Goal: Check status: Check status

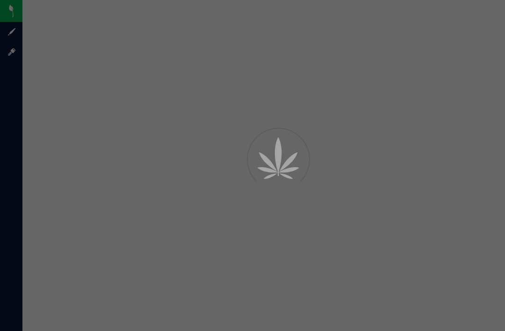
scroll to position [30, 0]
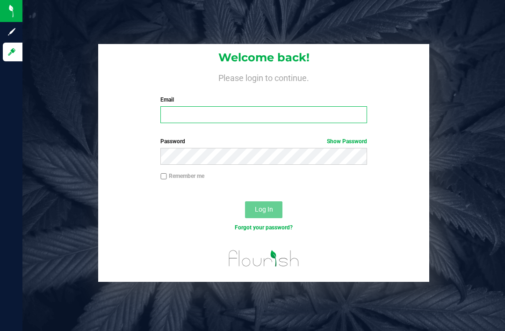
click at [261, 111] on input "Email" at bounding box center [263, 114] width 207 height 17
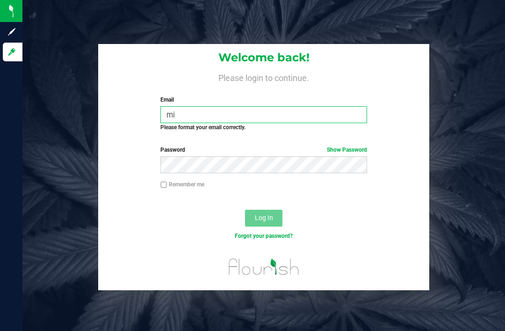
type input "m"
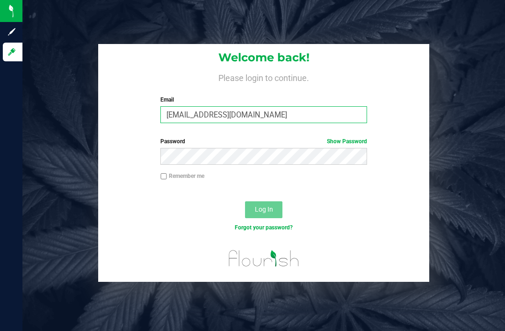
type input "[EMAIL_ADDRESS][DOMAIN_NAME]"
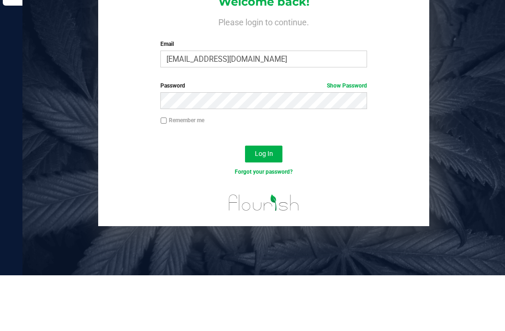
click at [263, 197] on div "Log In" at bounding box center [263, 212] width 331 height 31
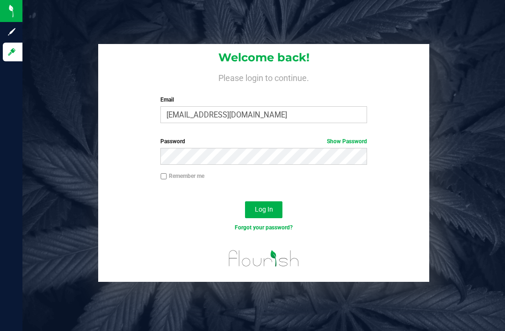
click at [267, 205] on span "Log In" at bounding box center [264, 208] width 18 height 7
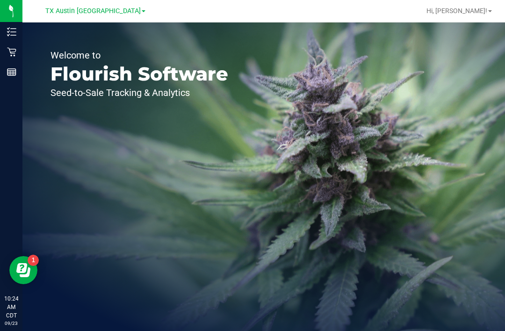
click at [14, 53] on icon at bounding box center [11, 51] width 9 height 9
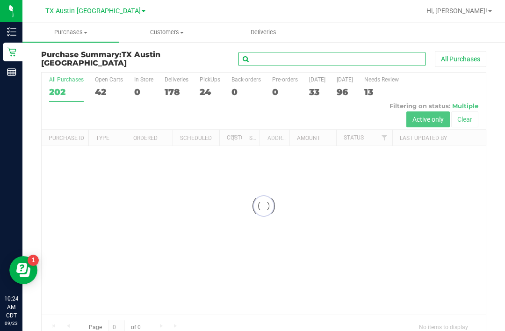
click at [267, 64] on input "text" at bounding box center [332, 59] width 187 height 14
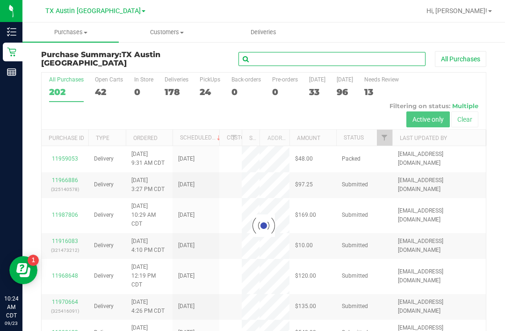
scroll to position [30, 0]
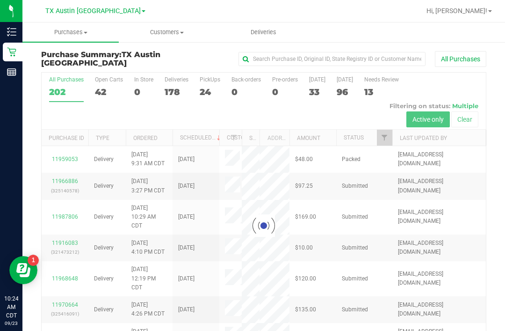
click at [257, 32] on span "Deliveries" at bounding box center [263, 32] width 51 height 8
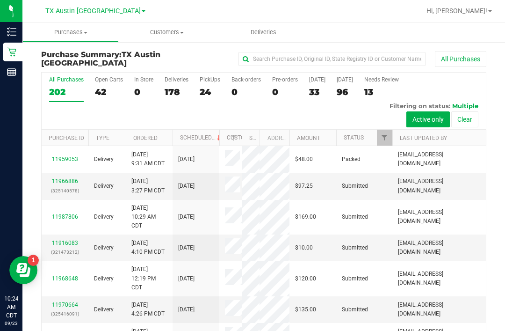
click at [262, 35] on span "Deliveries" at bounding box center [263, 32] width 51 height 8
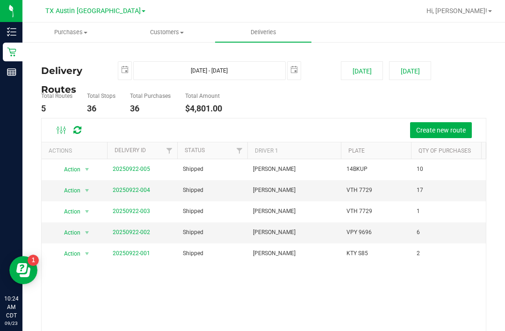
click at [125, 163] on td "20250922-005" at bounding box center [142, 169] width 70 height 21
click at [143, 166] on link "20250922-005" at bounding box center [131, 169] width 37 height 7
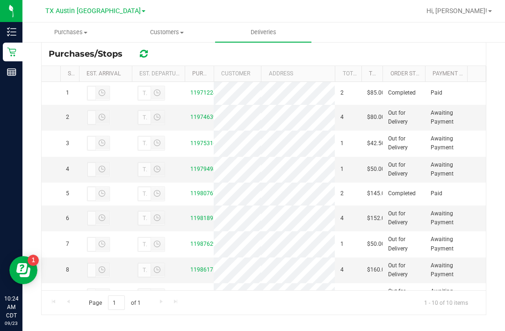
scroll to position [176, 0]
click at [200, 206] on td "11980767" at bounding box center [199, 194] width 29 height 23
click at [208, 197] on link "11980767" at bounding box center [203, 193] width 26 height 7
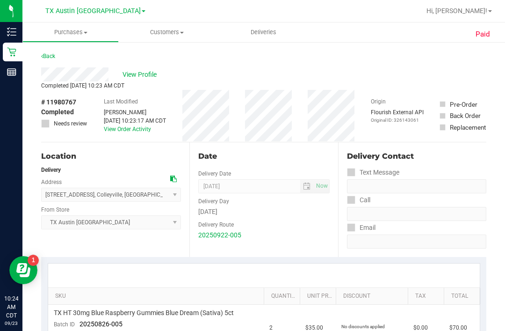
click at [157, 73] on span "View Profile" at bounding box center [141, 75] width 37 height 10
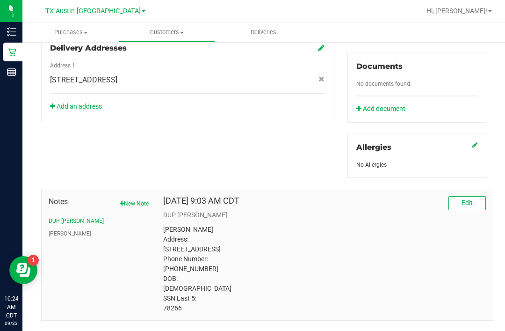
scroll to position [340, 0]
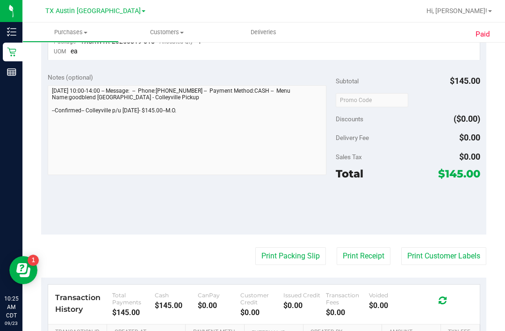
scroll to position [110, 0]
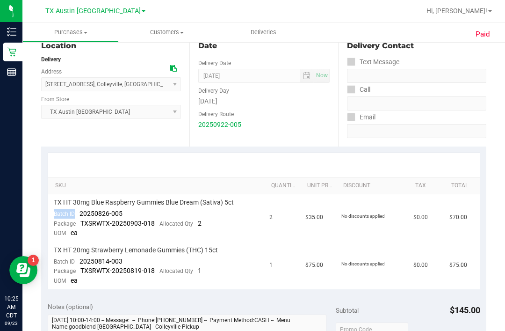
click at [87, 261] on span "20250814-003" at bounding box center [101, 260] width 43 height 7
copy span "Batch ID"
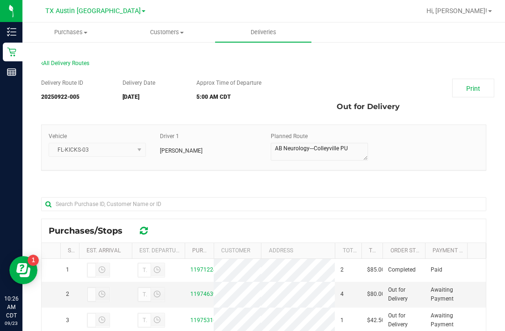
click at [205, 273] on link "11971224" at bounding box center [203, 269] width 26 height 7
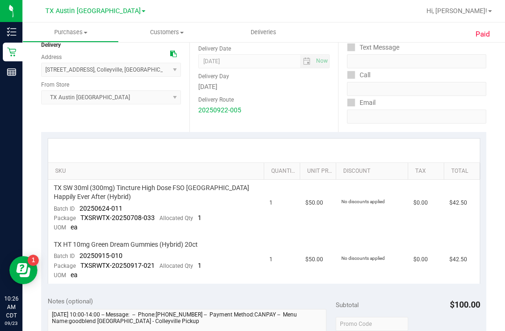
scroll to position [141, 0]
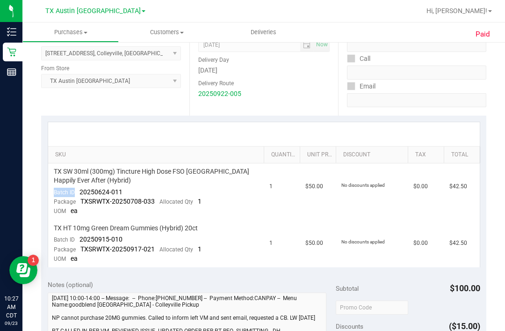
click at [86, 229] on span "TX HT 10mg Green Dream Gummies (Hybrid) 20ct" at bounding box center [126, 228] width 144 height 9
copy span "Batch ID"
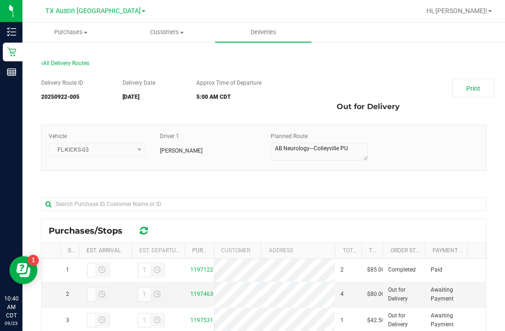
click at [270, 34] on span "Deliveries" at bounding box center [263, 32] width 51 height 8
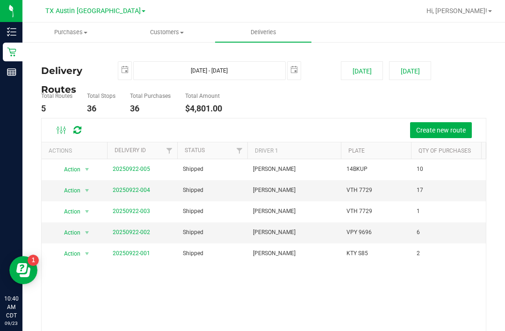
click at [415, 71] on button "[DATE]" at bounding box center [410, 70] width 42 height 19
type input "[DATE] - [DATE]"
type input "[DATE]"
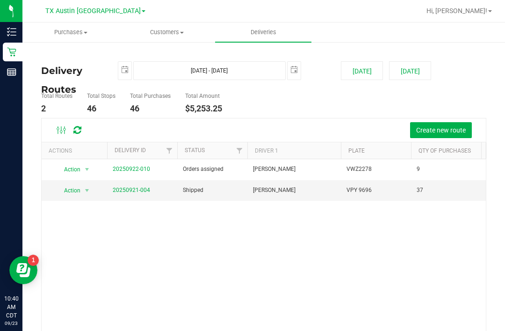
click at [414, 75] on button "[DATE]" at bounding box center [410, 70] width 42 height 19
click at [114, 11] on link "TX Austin [GEOGRAPHIC_DATA]" at bounding box center [95, 10] width 100 height 9
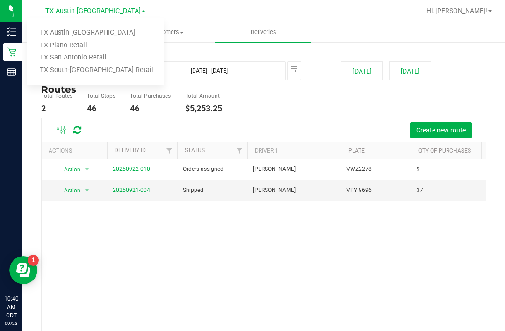
click at [73, 44] on link "TX Plano Retail" at bounding box center [95, 45] width 137 height 13
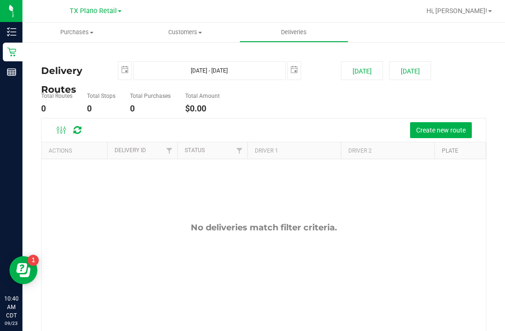
click at [418, 77] on button "[DATE]" at bounding box center [410, 70] width 42 height 19
click at [115, 11] on span "TX Plano Retail" at bounding box center [93, 11] width 47 height 8
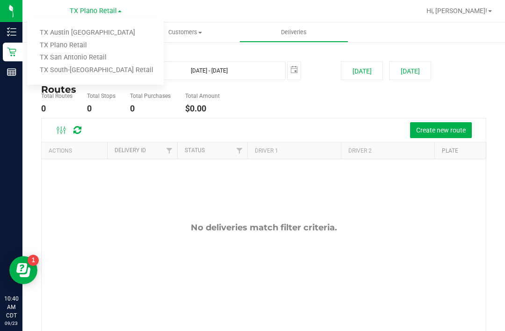
click at [102, 56] on link "TX San Antonio Retail" at bounding box center [95, 57] width 137 height 13
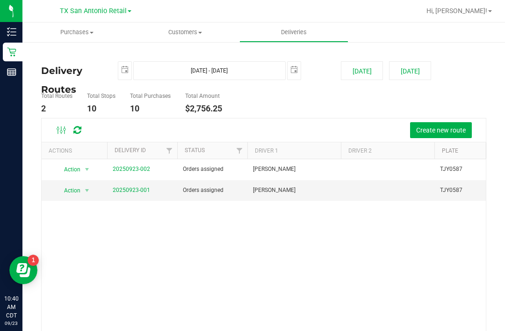
click at [414, 68] on button "[DATE]" at bounding box center [410, 70] width 42 height 19
click at [121, 9] on span "TX San Antonio Retail" at bounding box center [93, 11] width 67 height 8
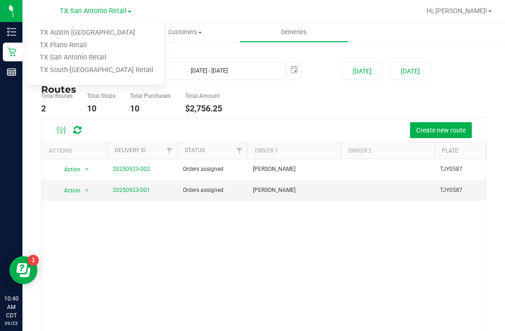
click at [78, 30] on link "TX Austin [GEOGRAPHIC_DATA]" at bounding box center [95, 33] width 137 height 13
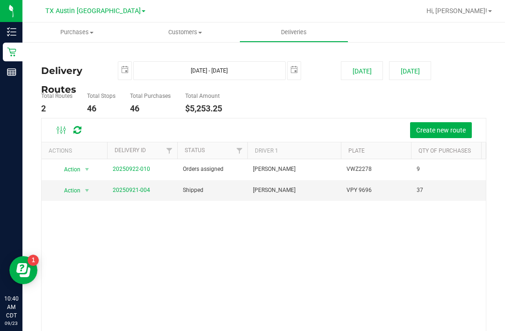
click at [411, 79] on button "[DATE]" at bounding box center [410, 70] width 42 height 19
click at [136, 166] on link "20250922-010" at bounding box center [131, 169] width 37 height 7
click at [140, 187] on link "20250921-004" at bounding box center [131, 190] width 37 height 7
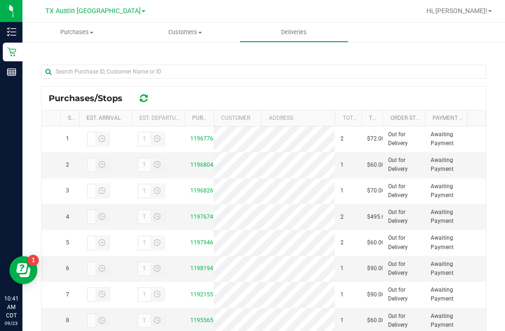
scroll to position [133, 0]
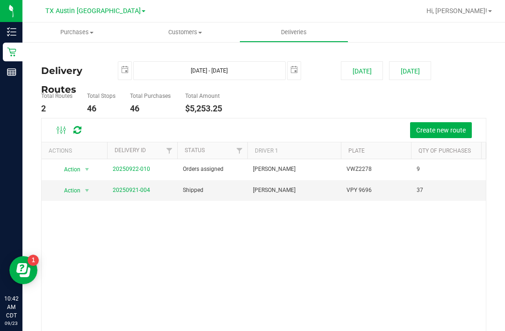
click at [361, 78] on button "[DATE]" at bounding box center [362, 70] width 42 height 19
type input "[DATE] - [DATE]"
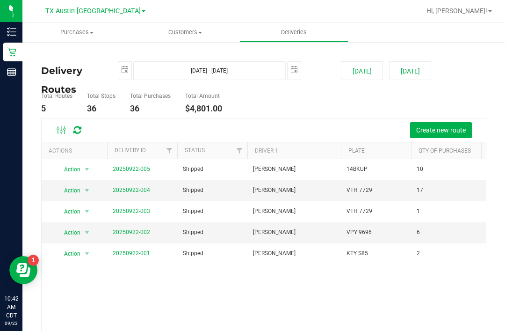
click at [129, 168] on link "20250922-005" at bounding box center [131, 169] width 37 height 7
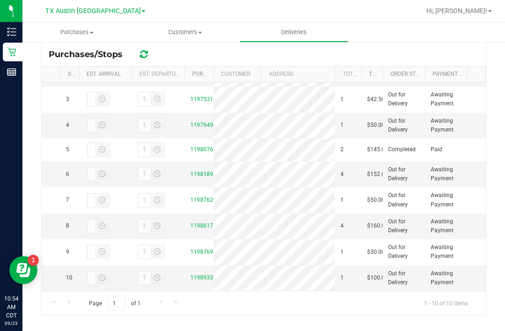
scroll to position [118, 0]
click at [205, 222] on link "11986171" at bounding box center [203, 225] width 26 height 7
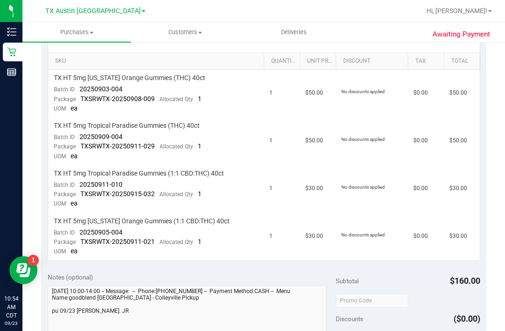
scroll to position [241, 0]
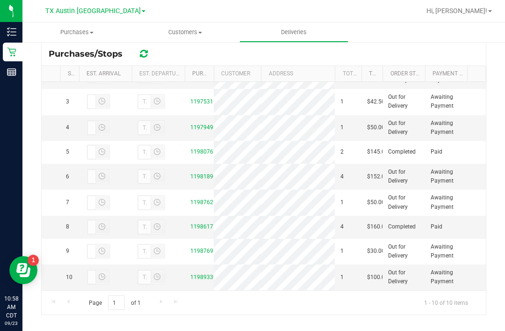
scroll to position [176, 0]
click at [198, 281] on link "11989339" at bounding box center [203, 277] width 26 height 7
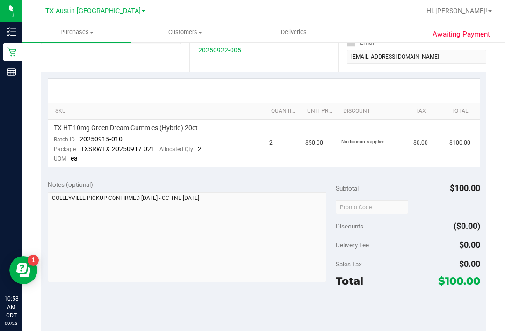
scroll to position [102, 0]
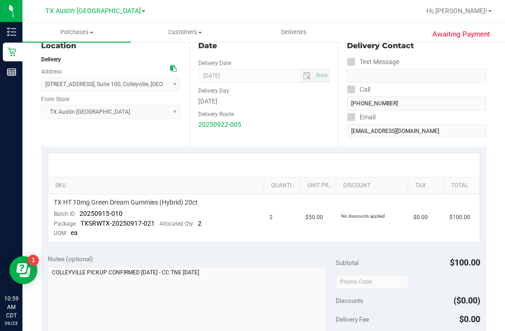
click at [257, 178] on th "SKU" at bounding box center [156, 185] width 216 height 17
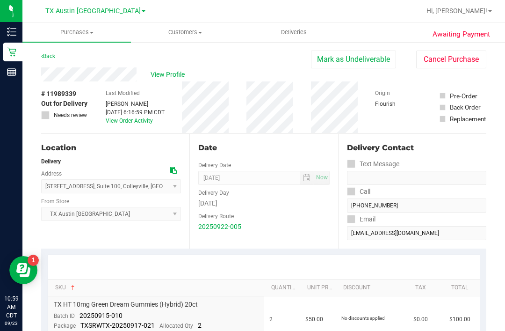
scroll to position [0, 0]
click at [171, 76] on span "View Profile" at bounding box center [169, 75] width 37 height 10
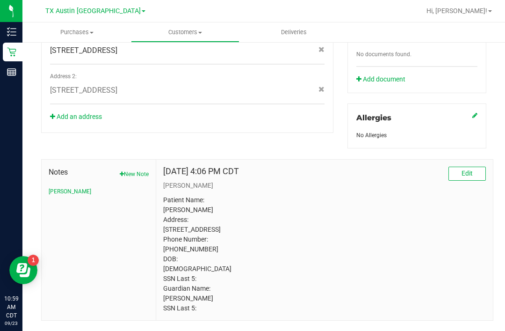
scroll to position [369, 0]
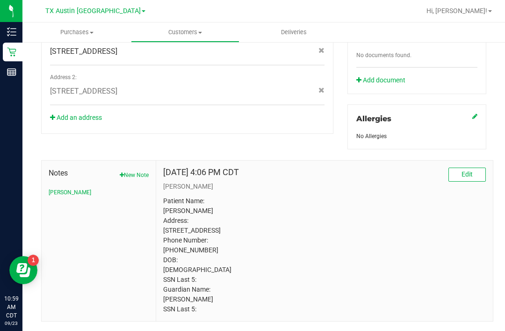
click at [54, 189] on button "[PERSON_NAME]" at bounding box center [70, 192] width 43 height 8
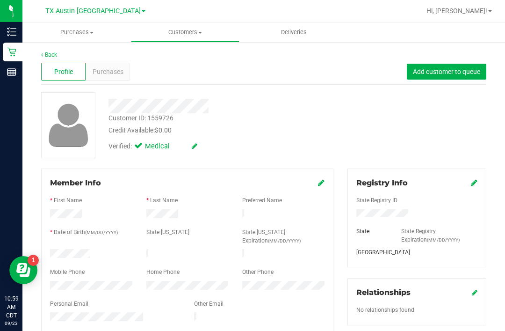
scroll to position [0, 0]
